Goal: Check status

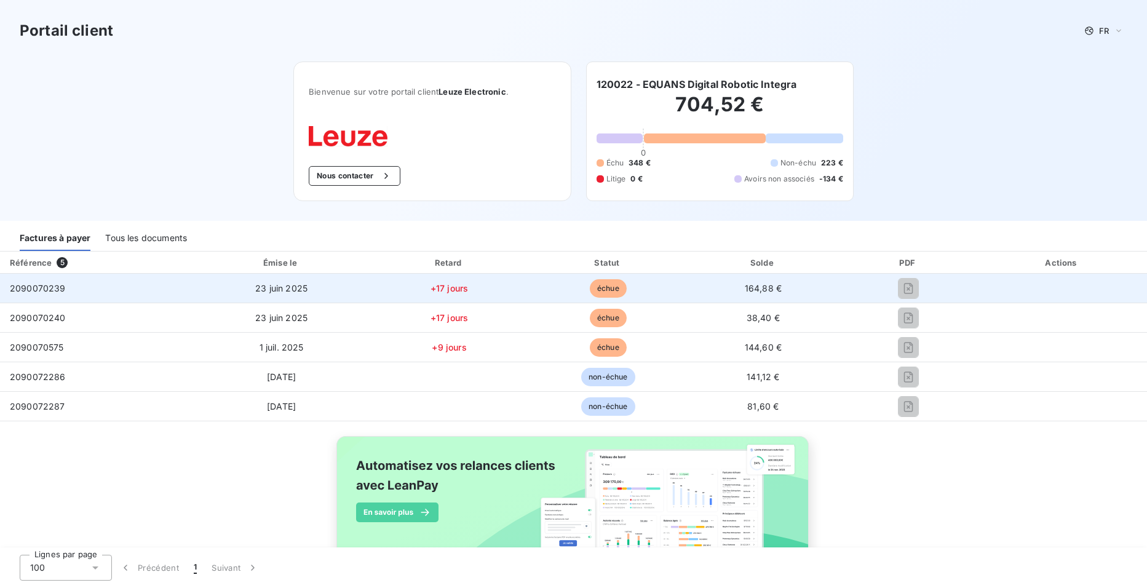
click at [34, 295] on td "2090070239" at bounding box center [97, 289] width 194 height 30
drag, startPoint x: 67, startPoint y: 291, endPoint x: 7, endPoint y: 291, distance: 60.3
click at [7, 291] on td "2090070239" at bounding box center [97, 289] width 194 height 30
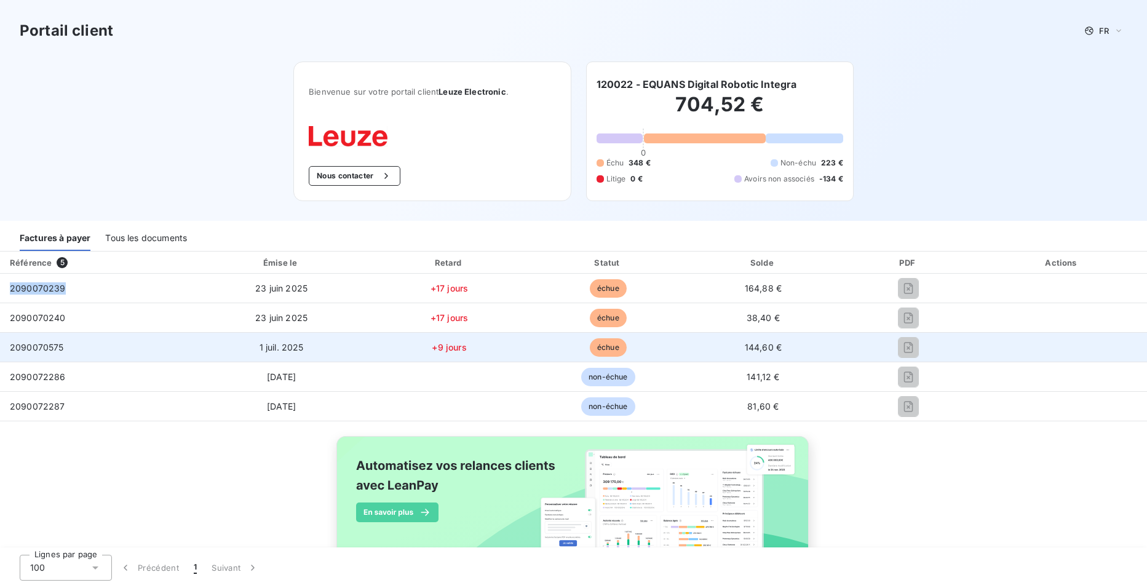
copy span "2090070239"
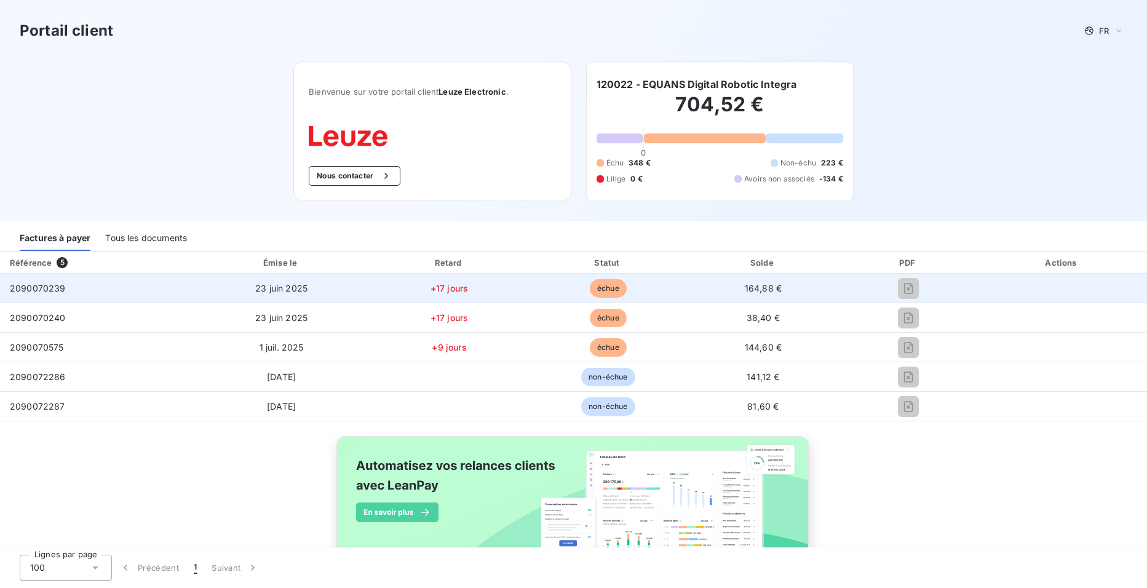
click at [441, 285] on td "+17 jours" at bounding box center [449, 289] width 161 height 30
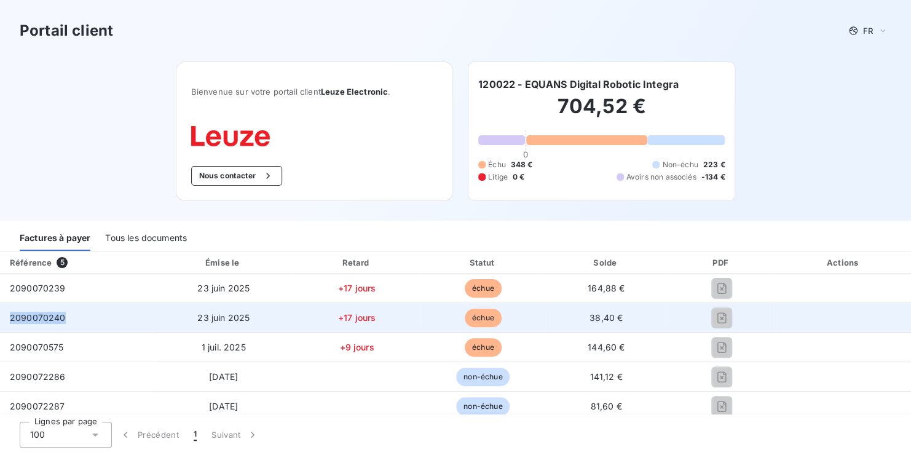
drag, startPoint x: 55, startPoint y: 321, endPoint x: 12, endPoint y: 321, distance: 43.0
click at [12, 321] on td "2090070240" at bounding box center [77, 318] width 154 height 30
copy span "2090070240"
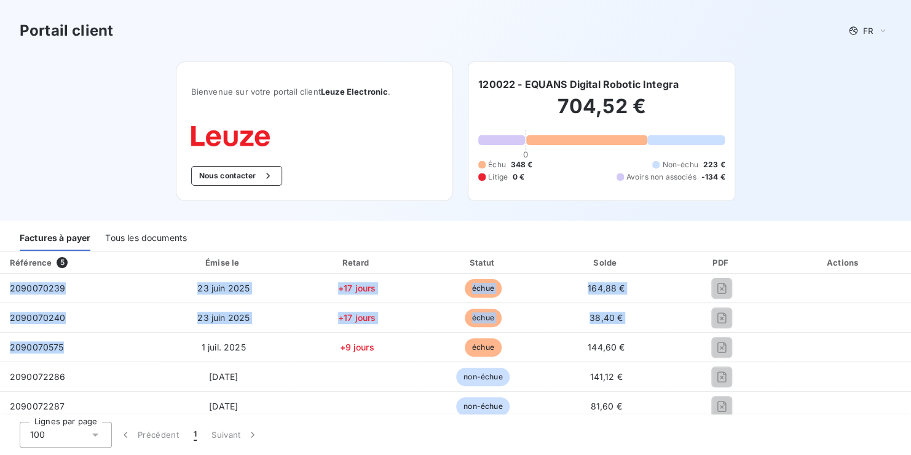
drag, startPoint x: 68, startPoint y: 344, endPoint x: -9, endPoint y: 343, distance: 76.9
click at [0, 343] on html "Portail client FR Bienvenue sur votre portail client Leuze Electronic . Nous co…" at bounding box center [455, 227] width 911 height 455
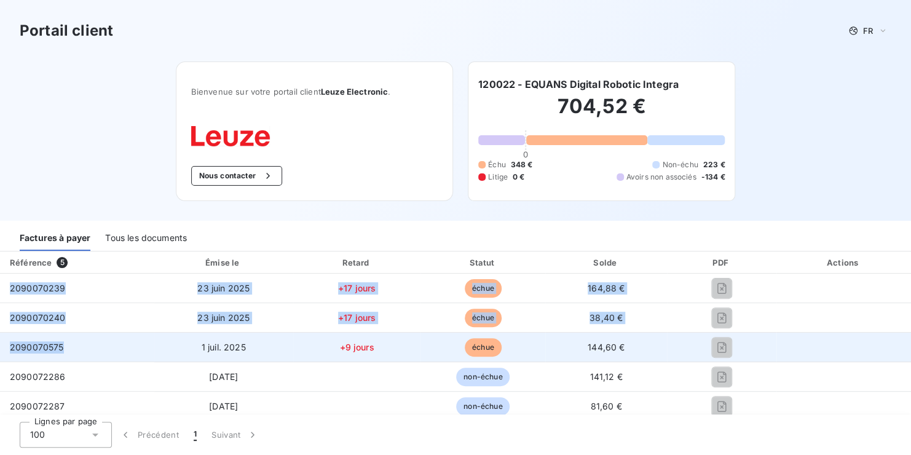
click at [41, 347] on span "2090070575" at bounding box center [37, 347] width 54 height 10
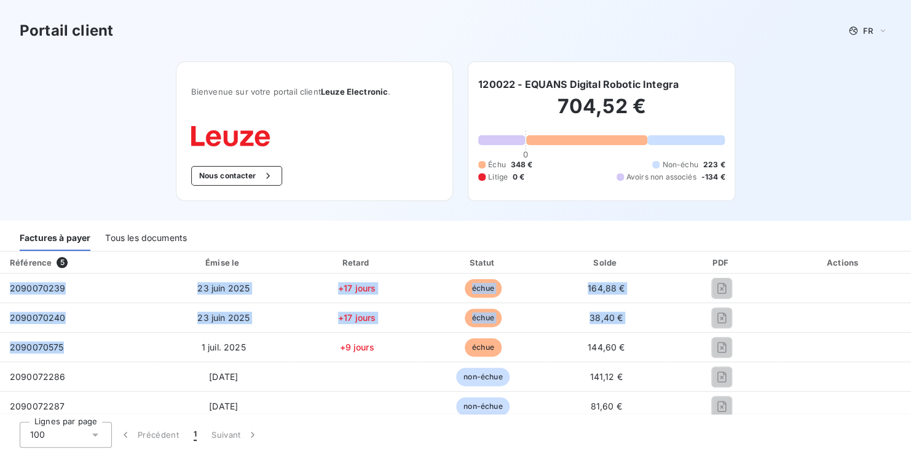
drag, startPoint x: 64, startPoint y: 350, endPoint x: -7, endPoint y: 345, distance: 70.9
click at [0, 345] on html "Portail client FR Bienvenue sur votre portail client Leuze Electronic . Nous co…" at bounding box center [455, 227] width 911 height 455
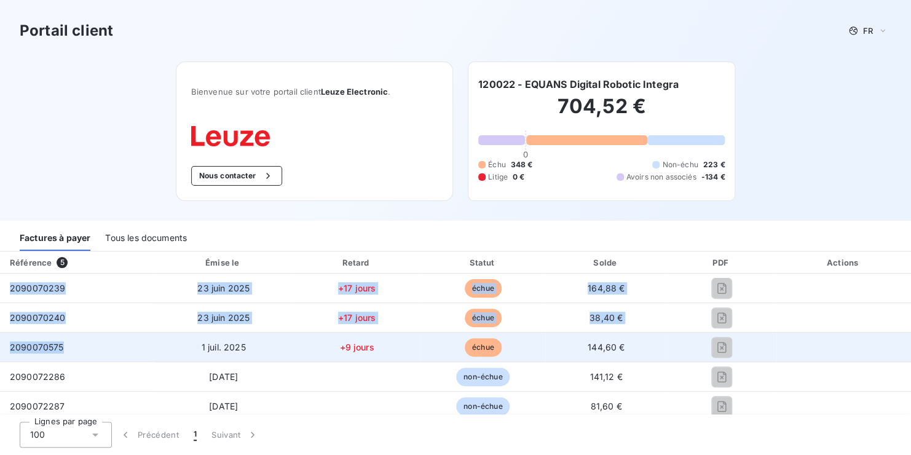
drag, startPoint x: -7, startPoint y: 345, endPoint x: 59, endPoint y: 354, distance: 66.4
click at [58, 347] on td "2090070575" at bounding box center [77, 348] width 154 height 30
click at [64, 344] on td "2090070575" at bounding box center [77, 348] width 154 height 30
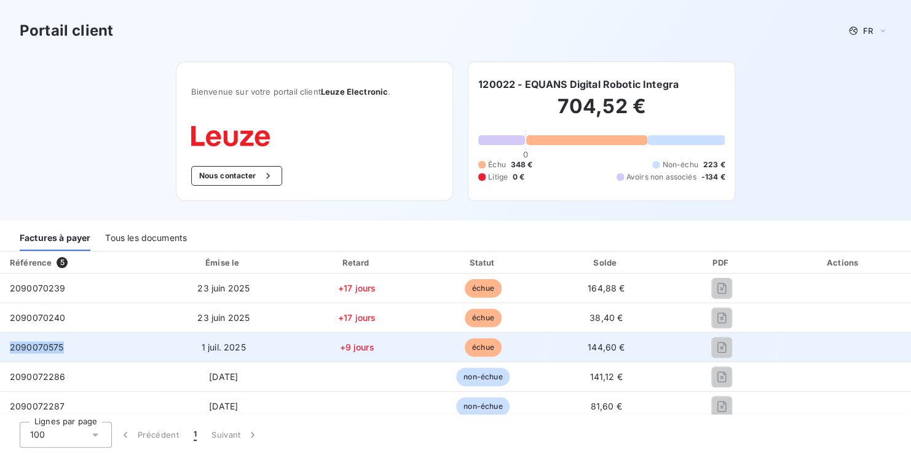
drag, startPoint x: 65, startPoint y: 348, endPoint x: 6, endPoint y: 347, distance: 59.1
click at [6, 347] on td "2090070575" at bounding box center [77, 348] width 154 height 30
copy span "2090070575"
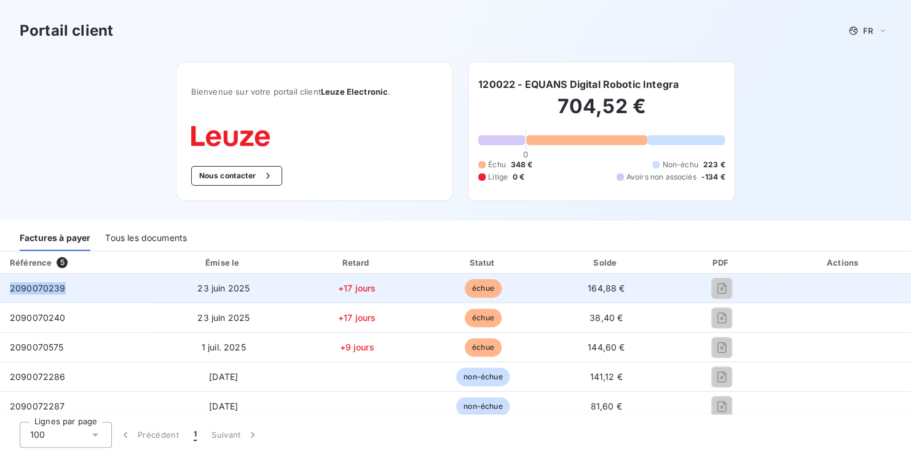
drag, startPoint x: 65, startPoint y: 290, endPoint x: 8, endPoint y: 288, distance: 57.2
click at [8, 288] on td "2090070239" at bounding box center [77, 289] width 154 height 30
copy span "2090070239"
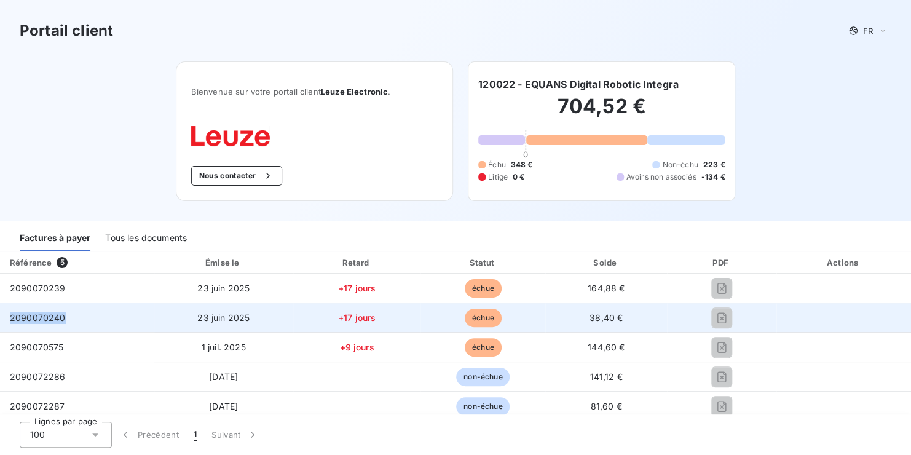
drag, startPoint x: 66, startPoint y: 313, endPoint x: 4, endPoint y: 323, distance: 62.4
click at [4, 323] on td "2090070240" at bounding box center [77, 318] width 154 height 30
copy span "2090070240"
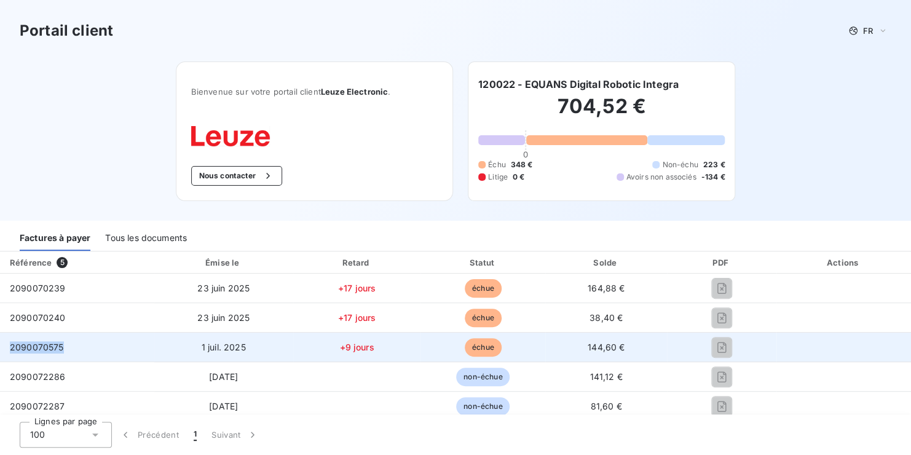
drag, startPoint x: 62, startPoint y: 350, endPoint x: 6, endPoint y: 347, distance: 56.7
click at [6, 347] on td "2090070575" at bounding box center [77, 348] width 154 height 30
copy span "2090070575"
